Goal: Contribute content: Add original content to the website for others to see

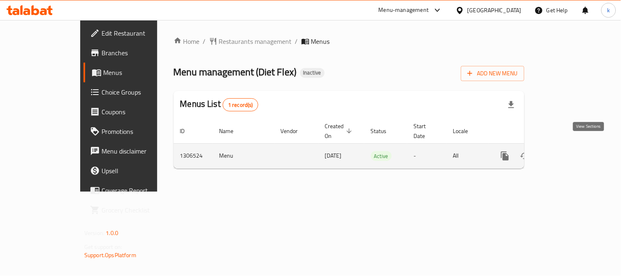
click at [569, 151] on icon "enhanced table" at bounding box center [564, 156] width 10 height 10
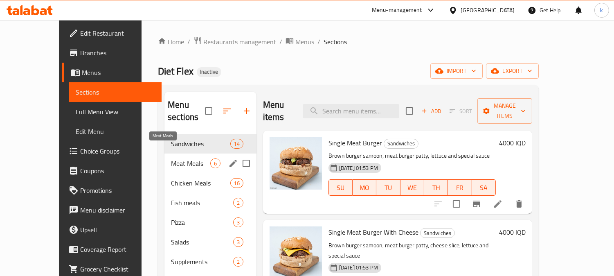
click at [172, 158] on span "Meat Meals" at bounding box center [190, 163] width 39 height 10
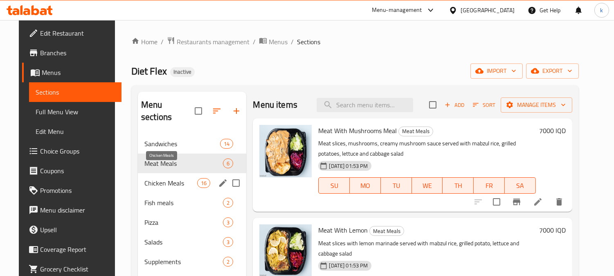
click at [170, 178] on span "Chicken Meals" at bounding box center [170, 183] width 53 height 10
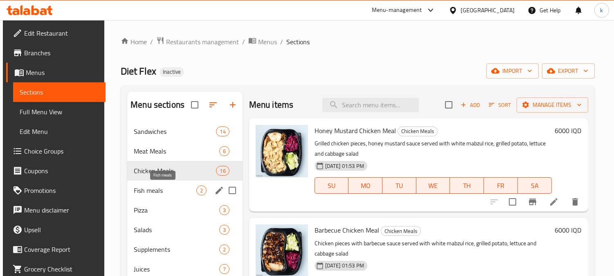
click at [170, 193] on span "Fish meals" at bounding box center [165, 190] width 62 height 10
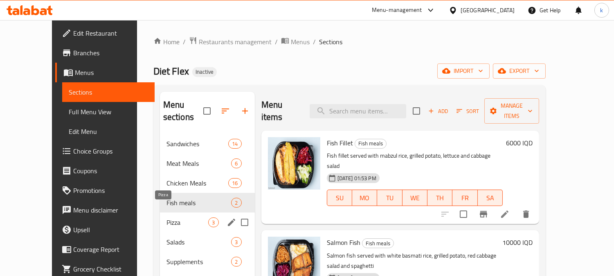
click at [172, 217] on span "Pizza" at bounding box center [188, 222] width 42 height 10
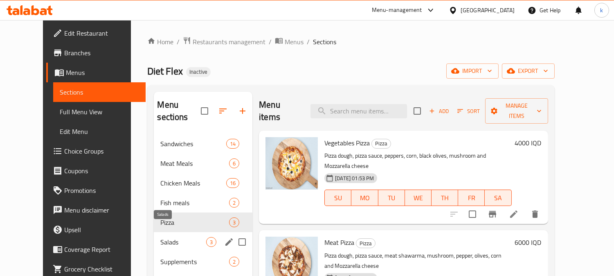
click at [168, 237] on span "Salads" at bounding box center [183, 242] width 46 height 10
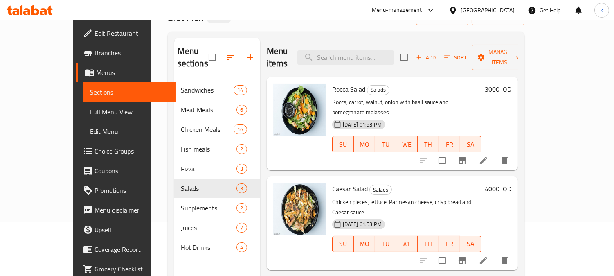
scroll to position [76, 0]
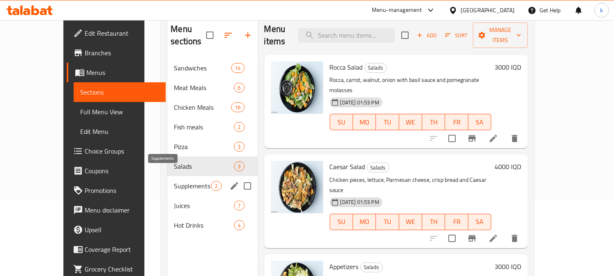
click at [174, 181] on span "Supplements" at bounding box center [192, 186] width 37 height 10
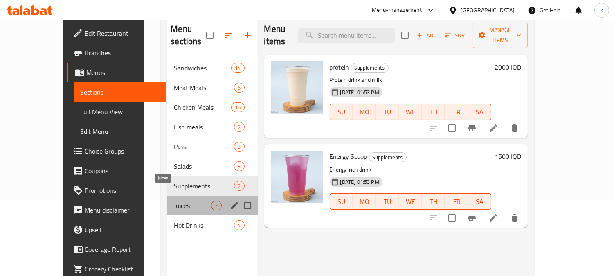
click at [174, 201] on span "Juices" at bounding box center [192, 206] width 37 height 10
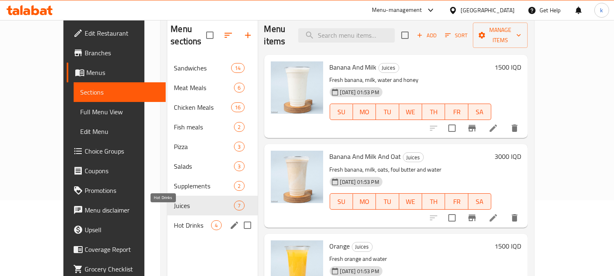
click at [174, 220] on span "Hot Drinks" at bounding box center [192, 225] width 37 height 10
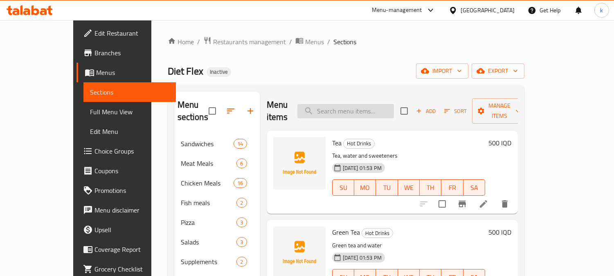
click at [362, 107] on input "search" at bounding box center [345, 111] width 97 height 14
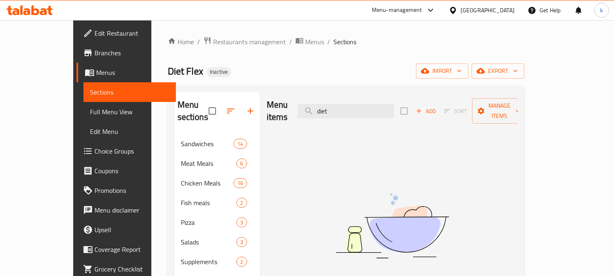
type input "diet"
click at [38, 12] on icon at bounding box center [36, 10] width 8 height 10
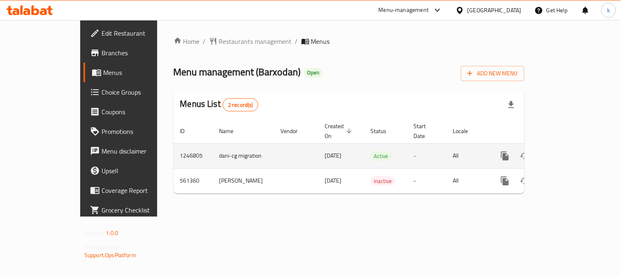
click at [569, 151] on icon "enhanced table" at bounding box center [564, 156] width 10 height 10
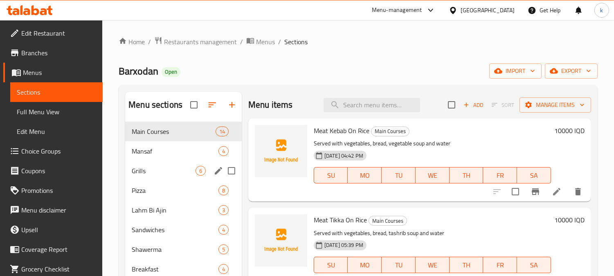
click at [178, 177] on div "Grills 6" at bounding box center [183, 171] width 117 height 20
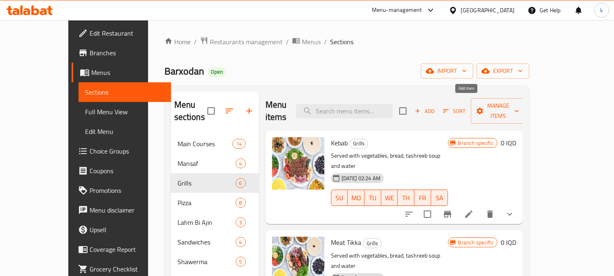
click at [436, 106] on span "Add" at bounding box center [425, 110] width 22 height 9
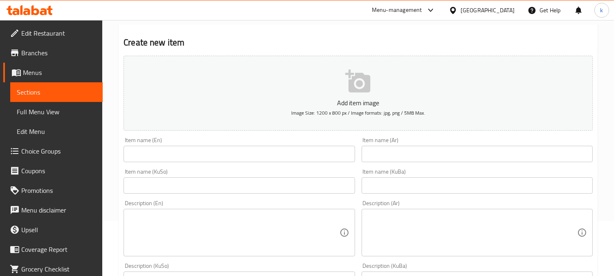
scroll to position [76, 0]
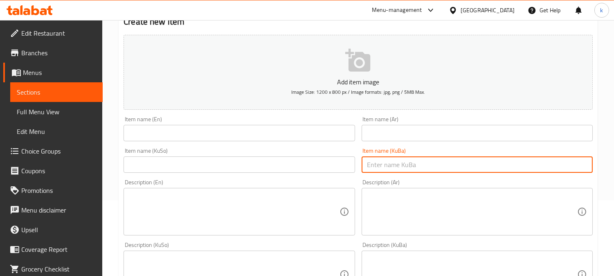
click at [418, 167] on input "text" at bounding box center [477, 164] width 231 height 16
paste input "برژاوی مووشەکەل"
type input "برژاوی مووشەکەل"
click at [320, 166] on input "text" at bounding box center [239, 164] width 231 height 16
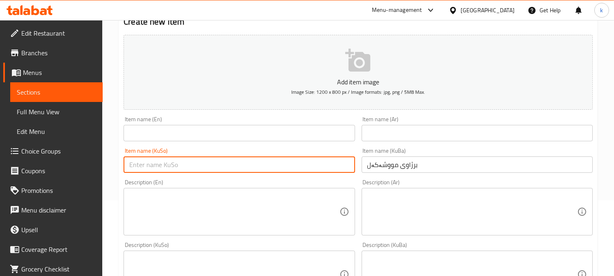
paste input "برژاوی مووشەکەل"
type input "برژاوی مووشەکەل"
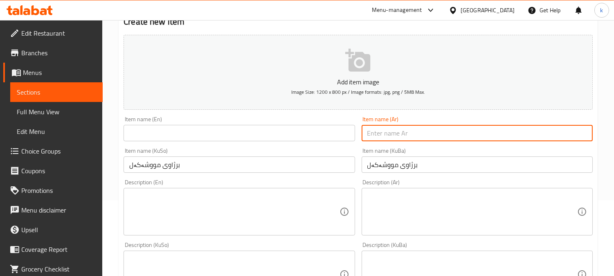
click at [389, 132] on input "text" at bounding box center [477, 133] width 231 height 16
paste input "مشويات مشكل"
type input "مشويات مشكل"
drag, startPoint x: 189, startPoint y: 140, endPoint x: 185, endPoint y: 137, distance: 4.2
click at [189, 140] on input "text" at bounding box center [239, 133] width 231 height 16
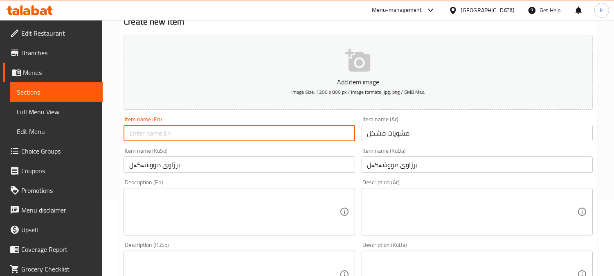
paste input "Mix Grill"
type input "Mix Grill"
click at [185, 210] on textarea at bounding box center [234, 211] width 210 height 39
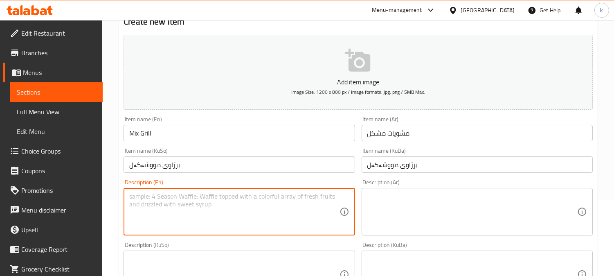
paste textarea "Served with vegetables, bread, soup and water."
type textarea "Served with vegetables, bread, soup and water."
click at [431, 204] on textarea at bounding box center [472, 211] width 210 height 39
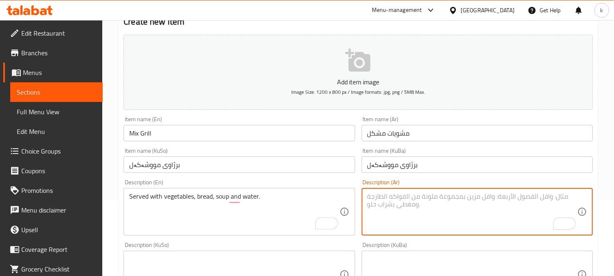
paste textarea "يقدم مع خضروات، خبز، سوب تشريب وماء"
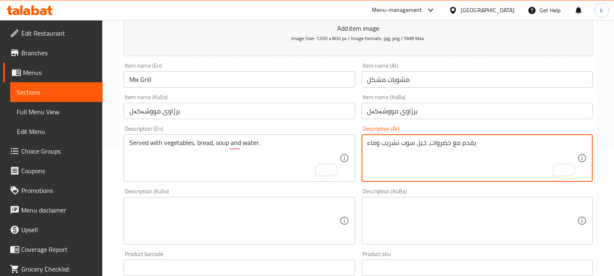
scroll to position [151, 0]
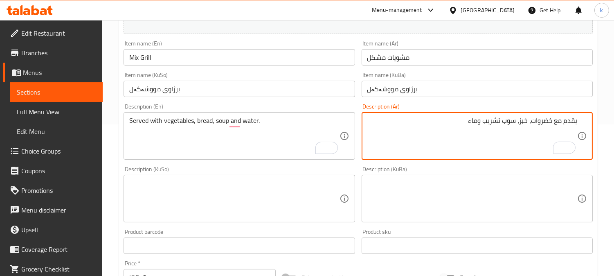
type textarea "يقدم مع خضروات، خبز، سوب تشريب وماء"
click at [451, 195] on textarea at bounding box center [472, 198] width 210 height 39
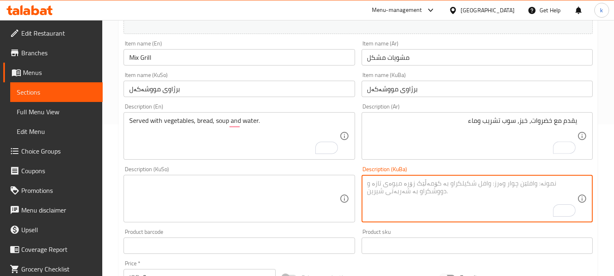
paste textarea "لەگەڵ سەوزە و نان و شۆرباو ئاو پێشکەش دەکرێت."
click at [451, 184] on textarea "لەگەڵ سەوزە و نان و شۆرباو ئاو پێشکەش دەکرێت." at bounding box center [472, 198] width 210 height 39
drag, startPoint x: 445, startPoint y: 181, endPoint x: 498, endPoint y: 182, distance: 53.2
click at [498, 182] on textarea "لەگەڵ سەوزە و نان و شۆرباو ئاو پێشکەش دەکرێت" at bounding box center [472, 198] width 210 height 39
paste textarea "پێشکەش دەکرێت"
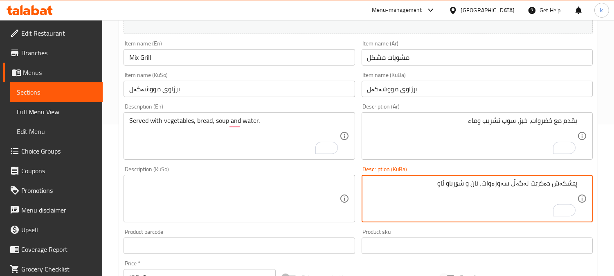
click at [478, 185] on textarea "پێشکەش دەکرێت لەگەڵ سەوزەوات، نان و شۆرباو ئاو" at bounding box center [472, 198] width 210 height 39
click at [451, 185] on textarea "پێشکەش دەکرێت لەگەڵ سەوزەوات، نان، سوپی تەشریب و ئاو" at bounding box center [472, 198] width 210 height 39
type textarea "پێشکەش دەکرێت لەگەڵ سەوزەوات، نان، سوپی تەشریب و ئاو"
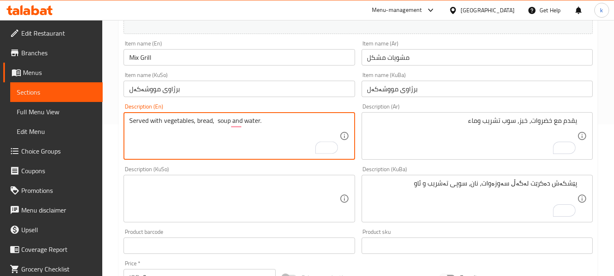
paste textarea "Tashreeb"
click at [298, 116] on div "Served with vegetables, bread, tashreeb soup and water. Description (En)" at bounding box center [239, 135] width 231 height 47
click at [302, 122] on textarea "Served with vegetables, bread, tashreeb soup and water." at bounding box center [234, 136] width 210 height 39
type textarea "Served with vegetables, bread, tashreeb soup and water"
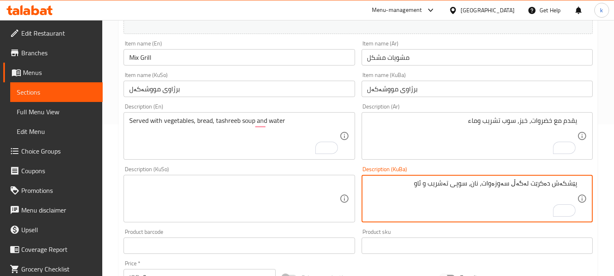
click at [472, 181] on textarea "پێشکەش دەکرێت لەگەڵ سەوزەوات، نان، سوپی تەشریب و ئاو" at bounding box center [472, 198] width 210 height 39
click at [244, 187] on textarea at bounding box center [234, 198] width 210 height 39
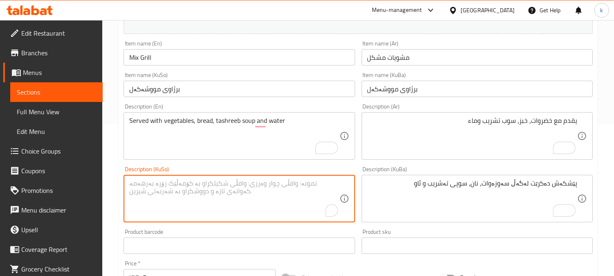
paste textarea "پێشکەش دەکرێت لەگەڵ سەوزەوات، نان، سوپی تەشریب و ئاو"
type textarea "پێشکەش دەکرێت لەگەڵ سەوزەوات، نان، سوپی تەشریب و ئاو"
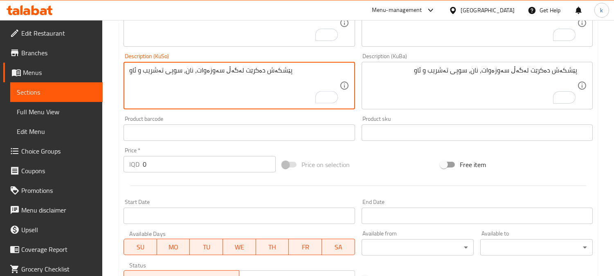
scroll to position [379, 0]
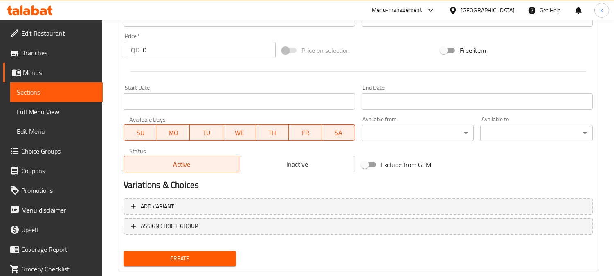
click at [196, 261] on span "Create" at bounding box center [179, 258] width 99 height 10
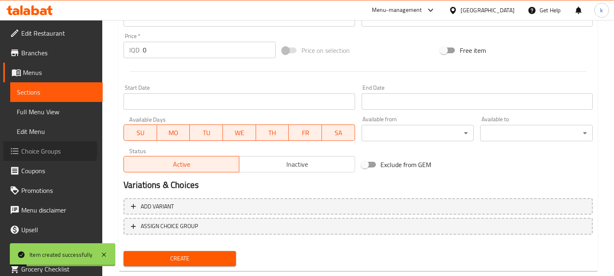
click at [34, 149] on span "Choice Groups" at bounding box center [58, 151] width 75 height 10
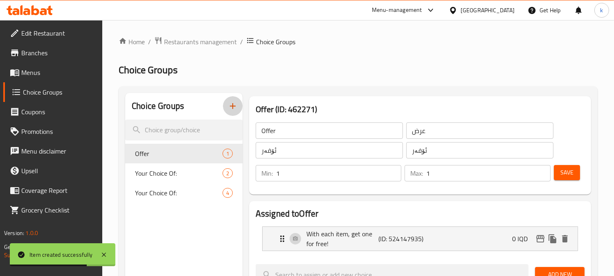
click at [231, 108] on icon "button" at bounding box center [233, 106] width 10 height 10
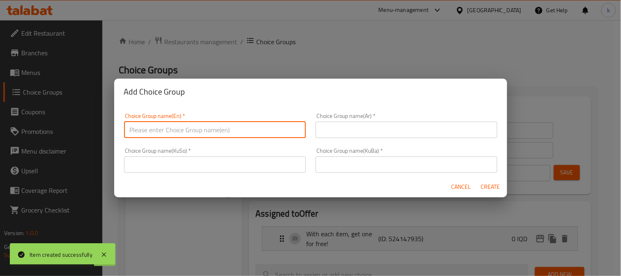
click at [174, 124] on input "text" at bounding box center [215, 130] width 182 height 16
type input "Your Choice Of:"
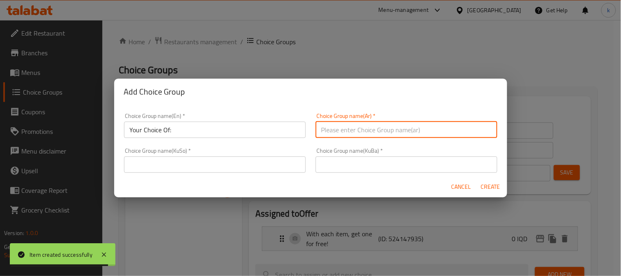
click at [399, 126] on input "text" at bounding box center [406, 130] width 182 height 16
type input "إختيارك من:"
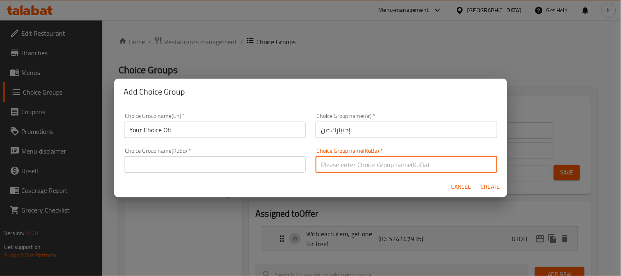
click at [340, 161] on input "text" at bounding box center [406, 164] width 182 height 16
type input "هەڵبژاردنت لە:"
drag, startPoint x: 199, startPoint y: 165, endPoint x: 198, endPoint y: 157, distance: 8.2
click at [198, 164] on input "text" at bounding box center [215, 164] width 182 height 16
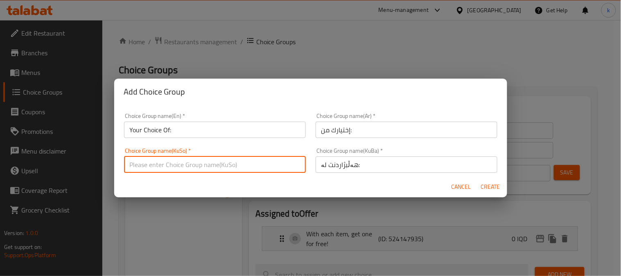
type input "هەڵبژاردنت لە:"
drag, startPoint x: 201, startPoint y: 126, endPoint x: 209, endPoint y: 135, distance: 12.2
click at [201, 128] on input "Your Choice Of:" at bounding box center [215, 130] width 182 height 16
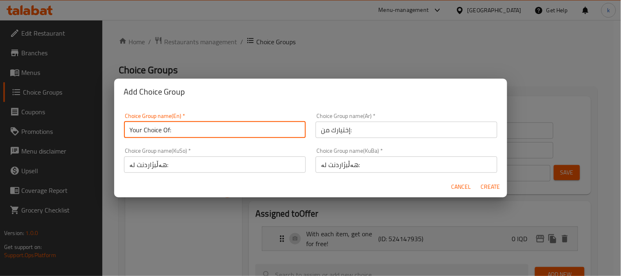
type input "Your Choice Of:"
click at [490, 182] on span "Create" at bounding box center [491, 187] width 20 height 10
type input "Your Choice Of:"
type input "إختيارك من:"
type input "هەڵبژاردنت لە:"
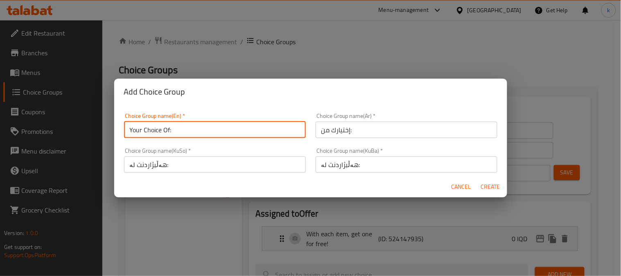
type input "هەڵبژاردنت لە:"
type input "0"
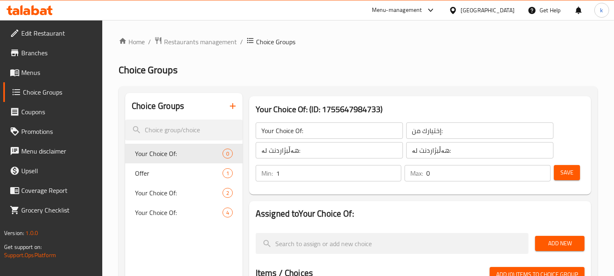
type input "1"
click at [392, 167] on input "1" at bounding box center [339, 173] width 126 height 16
type input "1"
click at [540, 169] on input "1" at bounding box center [488, 173] width 124 height 16
click at [563, 170] on span "Save" at bounding box center [567, 172] width 13 height 10
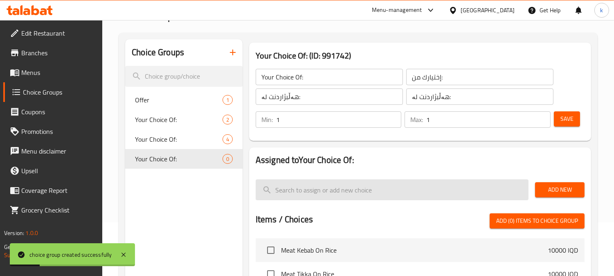
scroll to position [76, 0]
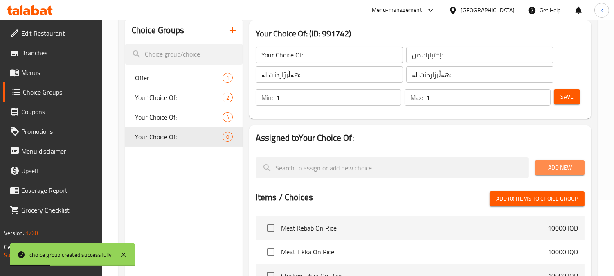
click at [537, 167] on button "Add New" at bounding box center [560, 167] width 50 height 15
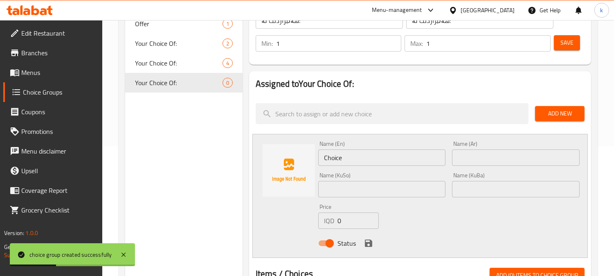
scroll to position [151, 0]
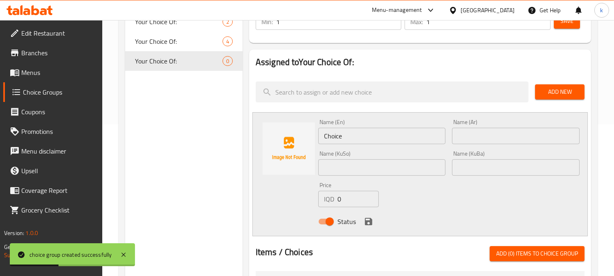
click at [480, 127] on div "Name (Ar) Name (Ar)" at bounding box center [516, 131] width 128 height 25
click at [479, 138] on input "text" at bounding box center [516, 136] width 128 height 16
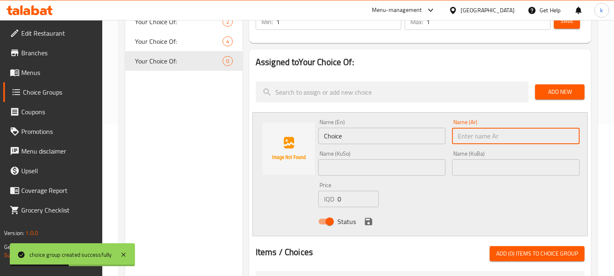
paste input "نفر"
type input "نفر"
click at [364, 133] on input "Choice" at bounding box center [382, 136] width 128 height 16
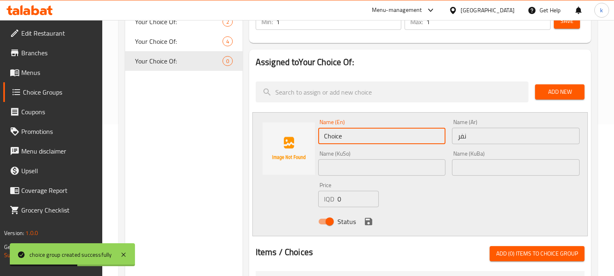
click at [364, 133] on input "Choice" at bounding box center [382, 136] width 128 height 16
type input "Nafar"
click at [374, 165] on input "text" at bounding box center [382, 167] width 128 height 16
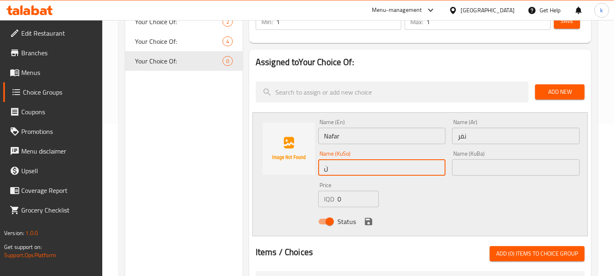
type input "نەفەرێک"
click at [340, 164] on input "نەفەرێک" at bounding box center [382, 167] width 128 height 16
click at [473, 164] on input "text" at bounding box center [516, 167] width 128 height 16
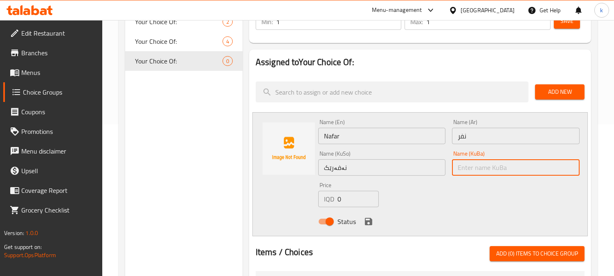
paste input "نەفەرێک"
type input "نەفەرێک"
drag, startPoint x: 318, startPoint y: 195, endPoint x: 316, endPoint y: 199, distance: 4.4
click at [315, 196] on div "Price IQD 0 Price" at bounding box center [348, 195] width 67 height 32
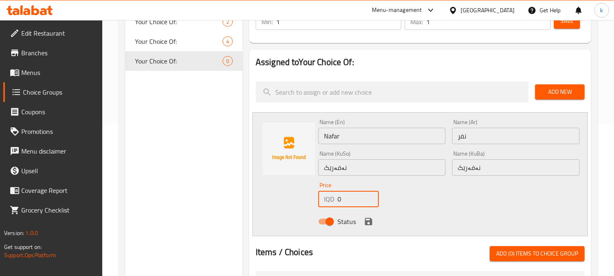
paste input "1200"
type input "12000"
click at [367, 220] on icon "save" at bounding box center [368, 221] width 7 height 7
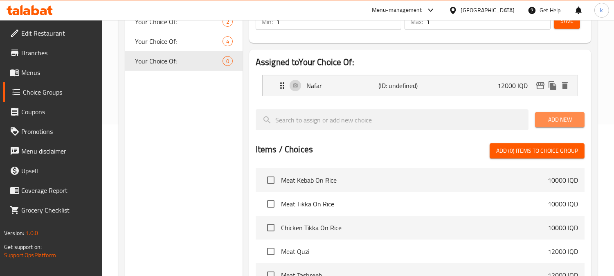
click at [547, 115] on span "Add New" at bounding box center [560, 120] width 36 height 10
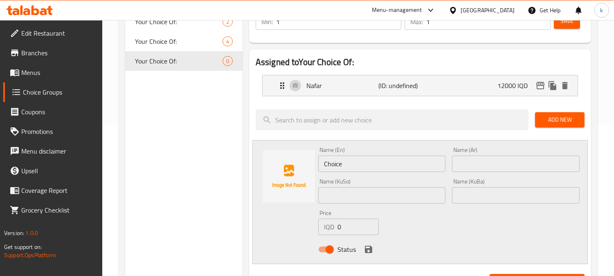
click at [333, 155] on input "Choice" at bounding box center [382, 163] width 128 height 16
type input "1 Kilo"
click at [486, 162] on input "text" at bounding box center [516, 163] width 128 height 16
type input "1 كيلو"
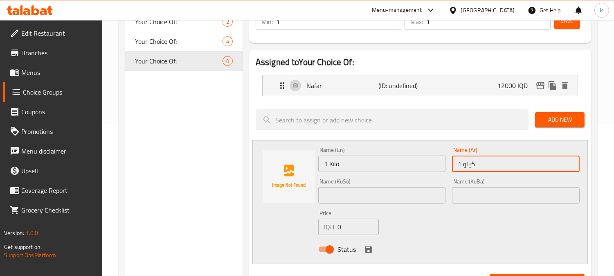
click at [484, 197] on input "text" at bounding box center [516, 195] width 128 height 16
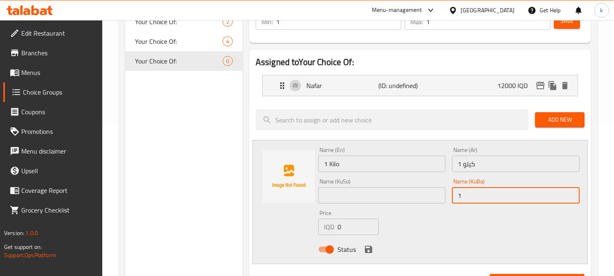
type input "1 کیلۆ"
click at [355, 203] on div "Name (KuSo) Name ([PERSON_NAME])" at bounding box center [382, 191] width 134 height 32
click at [350, 201] on input "text" at bounding box center [382, 195] width 128 height 16
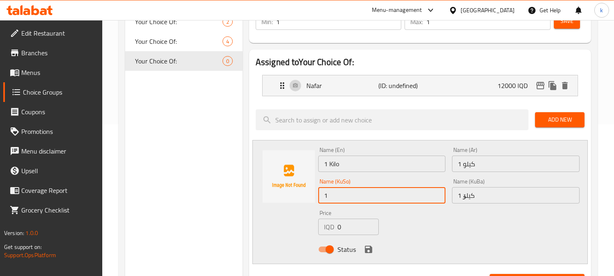
type input "1 کیلۆ"
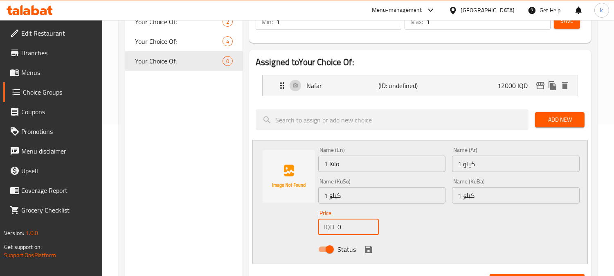
drag, startPoint x: 341, startPoint y: 227, endPoint x: 333, endPoint y: 228, distance: 7.5
click at [316, 227] on div "Price IQD 0 Price" at bounding box center [348, 223] width 67 height 32
paste input "2500"
type input "25000"
drag, startPoint x: 365, startPoint y: 247, endPoint x: 385, endPoint y: 237, distance: 22.0
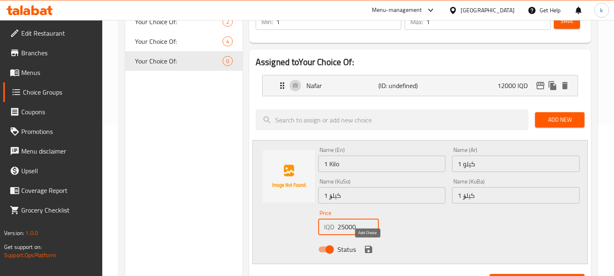
click at [365, 246] on icon "save" at bounding box center [368, 249] width 7 height 7
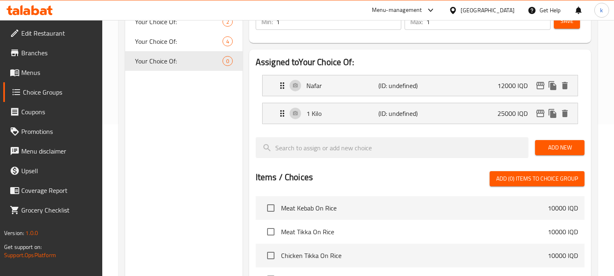
click at [549, 156] on div "Add New" at bounding box center [560, 147] width 56 height 27
click at [545, 149] on span "Add New" at bounding box center [560, 147] width 36 height 10
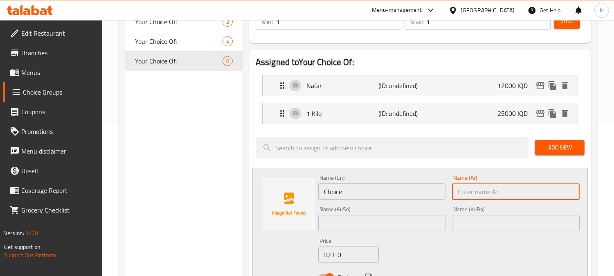
click at [474, 190] on input "text" at bounding box center [516, 191] width 128 height 16
paste input "نصف كيلو"
type input "نصف كيلو"
click at [363, 185] on input "Choice" at bounding box center [382, 191] width 128 height 16
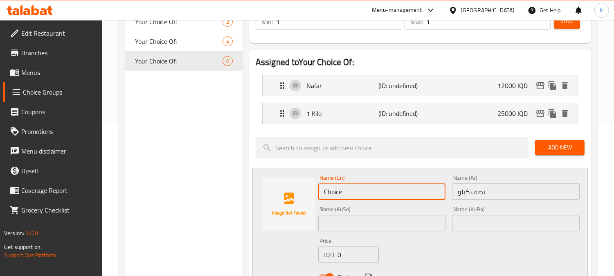
click at [363, 185] on input "Choice" at bounding box center [382, 191] width 128 height 16
type input "Half Kilo"
click at [479, 226] on input "text" at bounding box center [516, 223] width 128 height 16
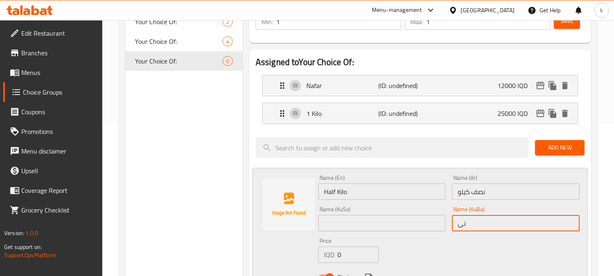
type input "نیو کیلۆ"
click at [487, 223] on input "نیو کیلۆ" at bounding box center [516, 223] width 128 height 16
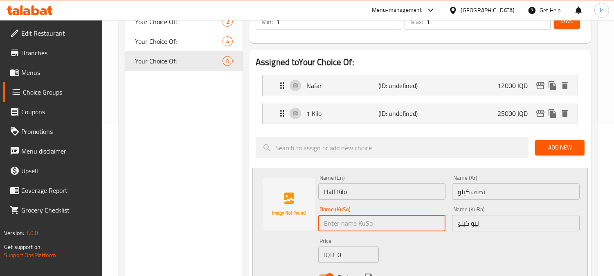
click at [353, 221] on input "text" at bounding box center [382, 223] width 128 height 16
paste input "نیو کیلۆ"
type input "نیو کیلۆ"
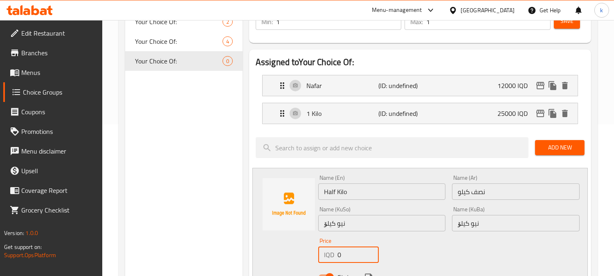
click at [322, 253] on div "IQD 0 Price" at bounding box center [348, 254] width 61 height 16
paste input "1300"
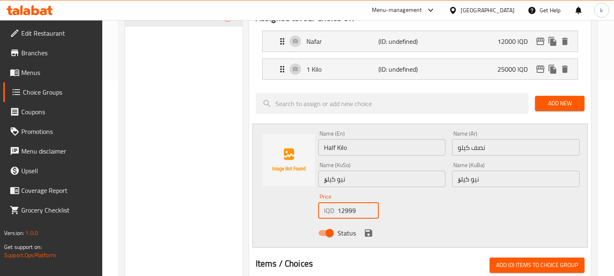
scroll to position [227, 0]
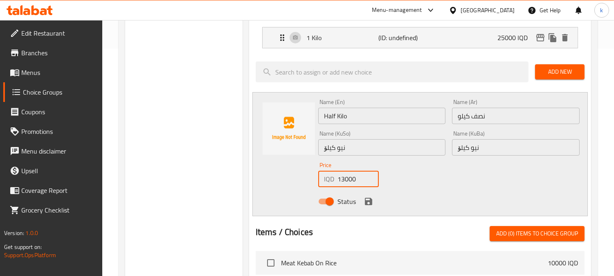
type input "13000"
click at [370, 174] on input "13000" at bounding box center [358, 179] width 41 height 16
click at [370, 198] on icon "save" at bounding box center [368, 201] width 7 height 7
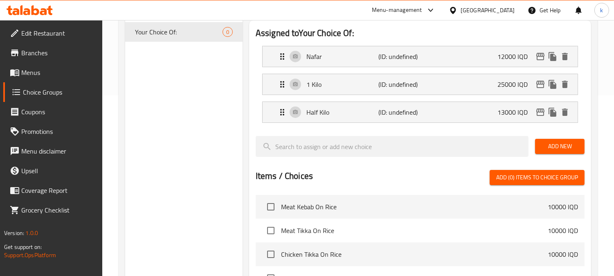
scroll to position [151, 0]
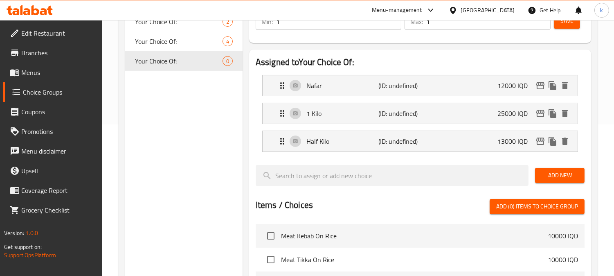
click at [564, 27] on button "Save" at bounding box center [567, 21] width 26 height 15
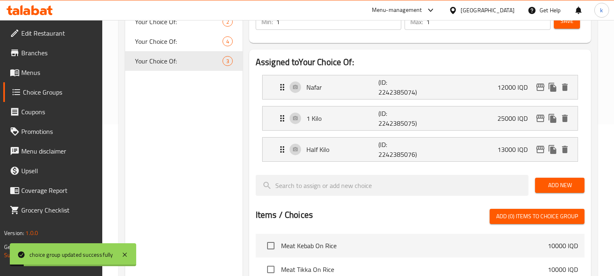
click at [38, 74] on span "Menus" at bounding box center [58, 73] width 75 height 10
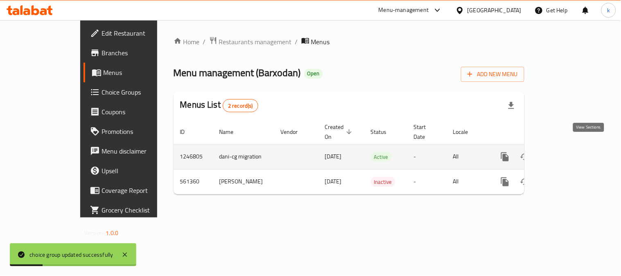
click at [574, 150] on link "enhanced table" at bounding box center [564, 157] width 20 height 20
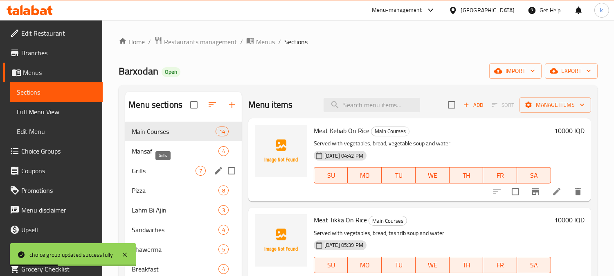
click at [151, 167] on span "Grills" at bounding box center [164, 171] width 64 height 10
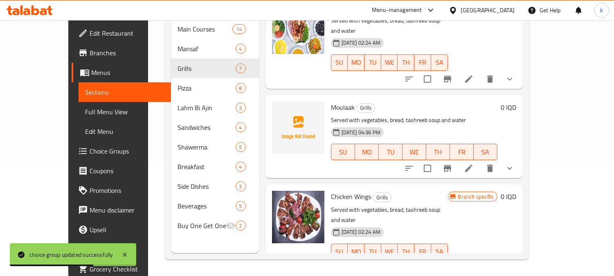
scroll to position [370, 0]
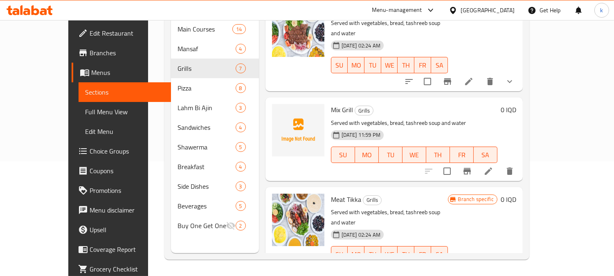
scroll to position [0, 0]
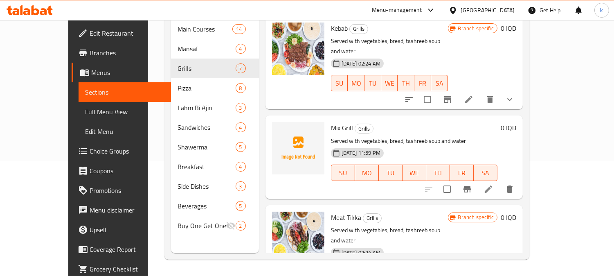
click at [331, 122] on span "Mix Grill" at bounding box center [342, 128] width 22 height 12
copy h6 "Mix Grill"
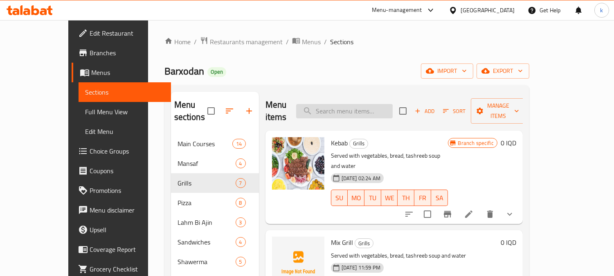
click at [376, 105] on input "search" at bounding box center [344, 111] width 97 height 14
paste input "Mix Grill"
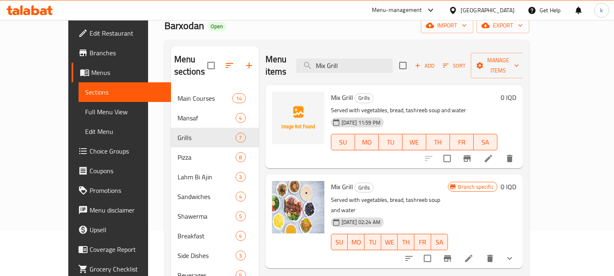
scroll to position [76, 0]
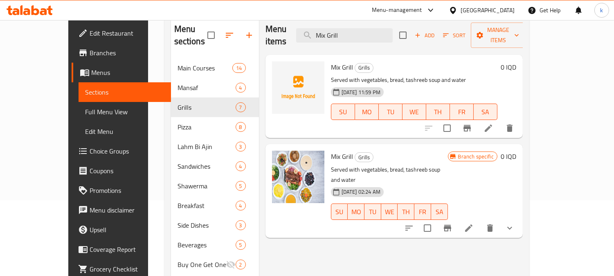
type input "Mix Grill"
click at [520, 218] on button "show more" at bounding box center [510, 228] width 20 height 20
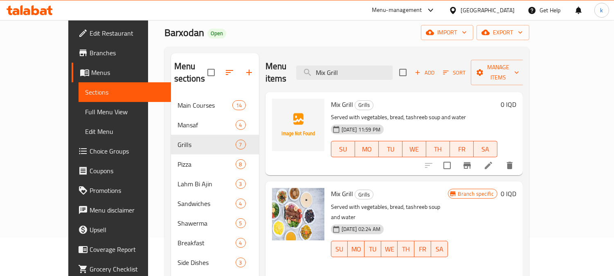
scroll to position [115, 0]
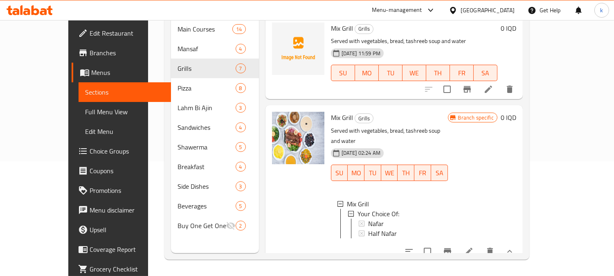
click at [493, 248] on icon "delete" at bounding box center [490, 251] width 6 height 7
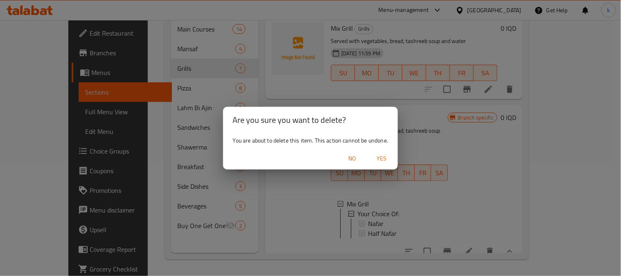
click at [387, 155] on span "Yes" at bounding box center [382, 158] width 20 height 10
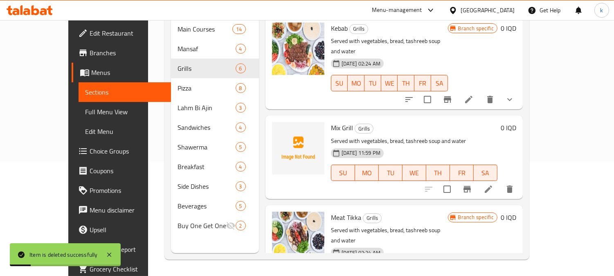
click at [500, 182] on li at bounding box center [488, 189] width 23 height 15
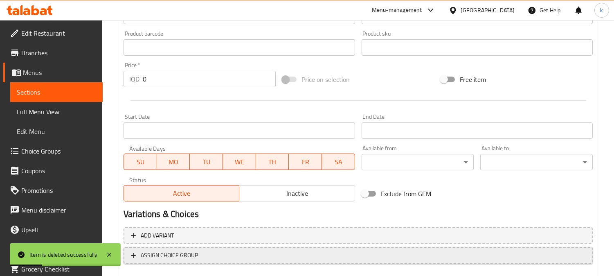
scroll to position [395, 0]
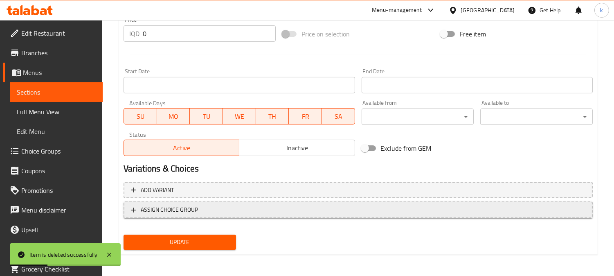
click at [262, 210] on span "ASSIGN CHOICE GROUP" at bounding box center [358, 210] width 455 height 10
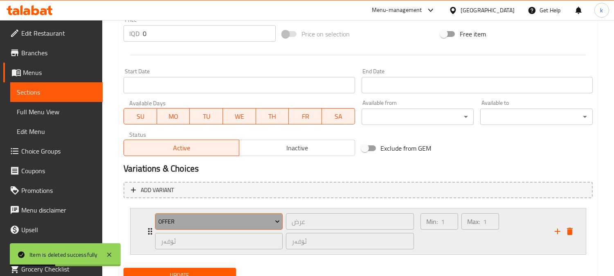
click at [219, 216] on span "Offer" at bounding box center [219, 221] width 122 height 10
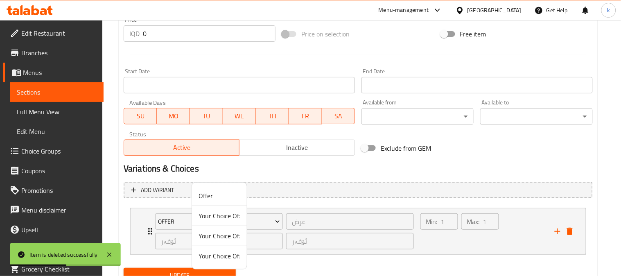
click at [219, 257] on span "Your Choice Of:" at bounding box center [219, 256] width 42 height 10
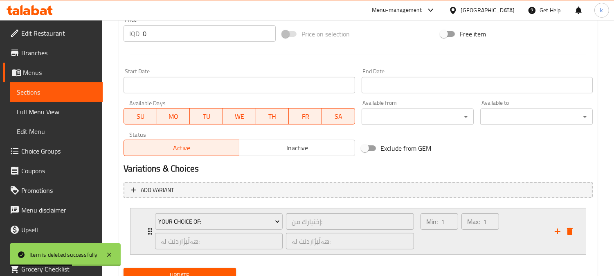
click at [481, 222] on div "Max: 1 ​" at bounding box center [481, 221] width 38 height 16
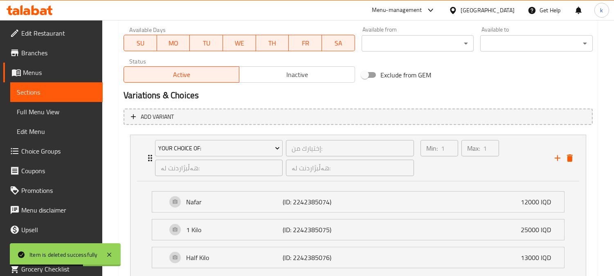
scroll to position [529, 0]
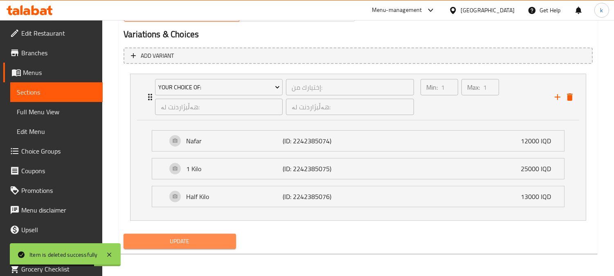
click at [201, 246] on button "Update" at bounding box center [180, 241] width 113 height 15
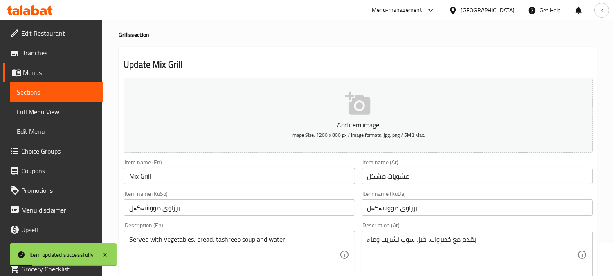
scroll to position [0, 0]
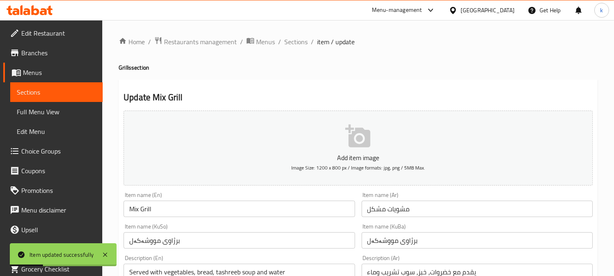
click at [164, 207] on input "Mix Grill" at bounding box center [239, 209] width 231 height 16
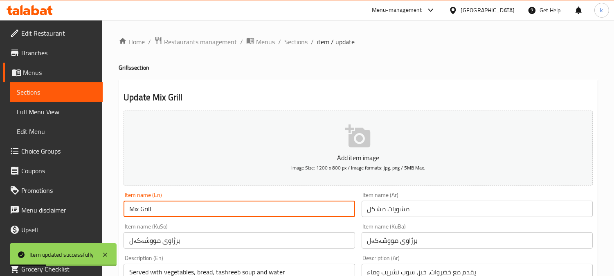
click at [164, 207] on input "Mix Grill" at bounding box center [239, 209] width 231 height 16
click at [290, 37] on span "Sections" at bounding box center [295, 42] width 23 height 10
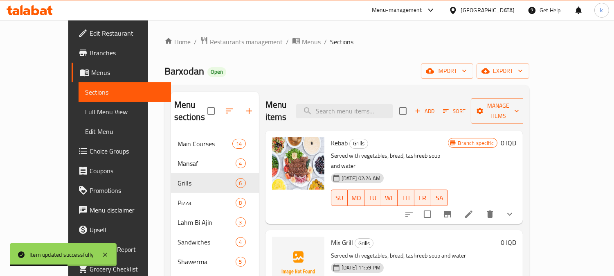
click at [85, 113] on span "Full Menu View" at bounding box center [124, 112] width 79 height 10
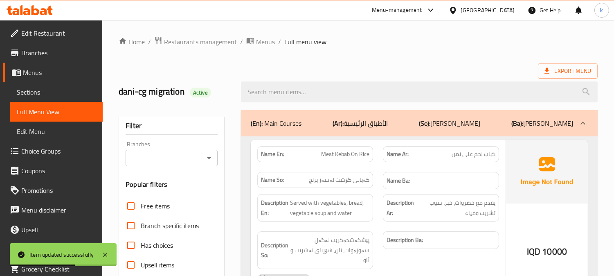
click at [164, 157] on input "Branches" at bounding box center [165, 157] width 74 height 11
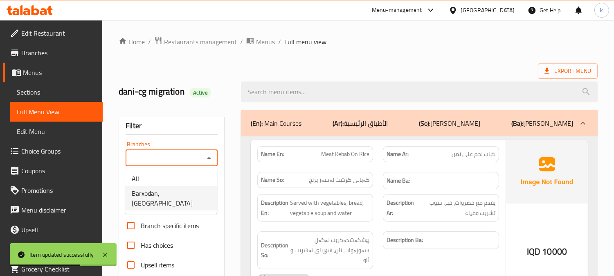
click at [175, 186] on li "Barxodan, [GEOGRAPHIC_DATA]" at bounding box center [171, 198] width 92 height 25
type input "Barxodan, [GEOGRAPHIC_DATA]"
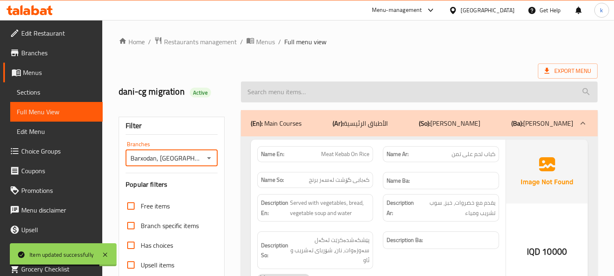
click at [307, 101] on input "search" at bounding box center [419, 91] width 357 height 21
paste input "Mix Grill"
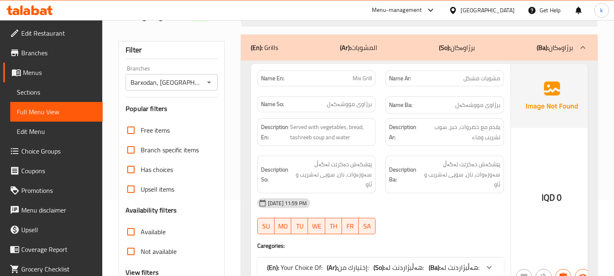
scroll to position [151, 0]
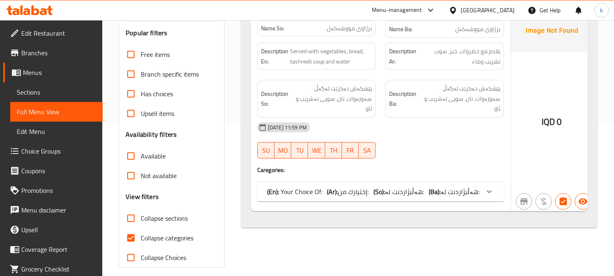
type input "Mix Grill"
click at [336, 185] on b "(Ar):" at bounding box center [332, 191] width 11 height 12
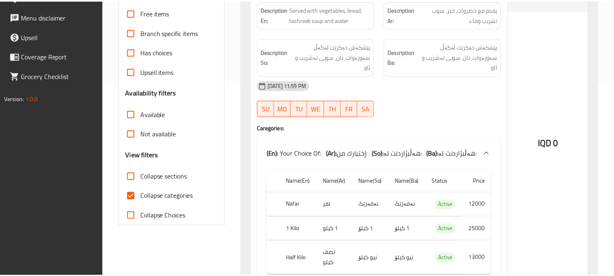
scroll to position [225, 0]
